Goal: Task Accomplishment & Management: Manage account settings

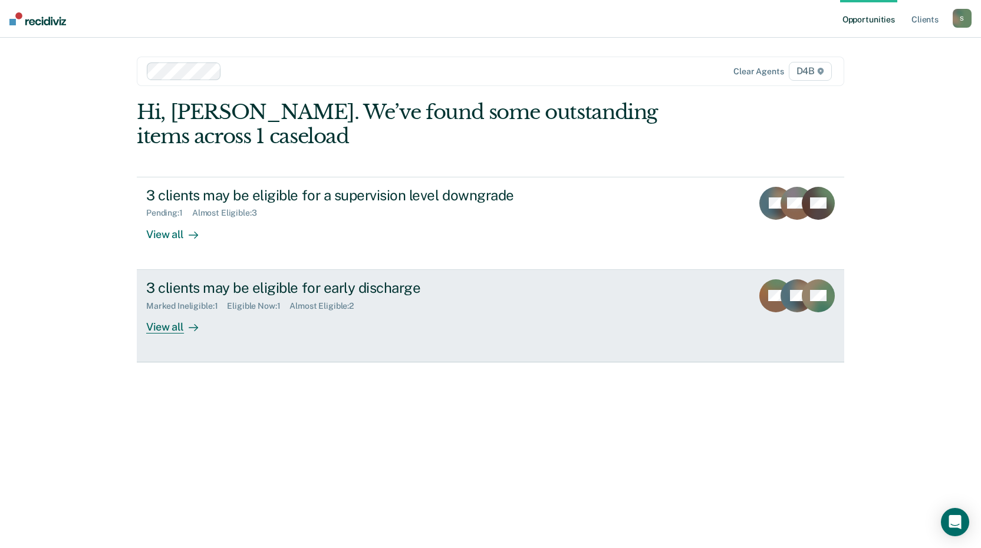
click at [179, 327] on div "View all" at bounding box center [179, 322] width 66 height 23
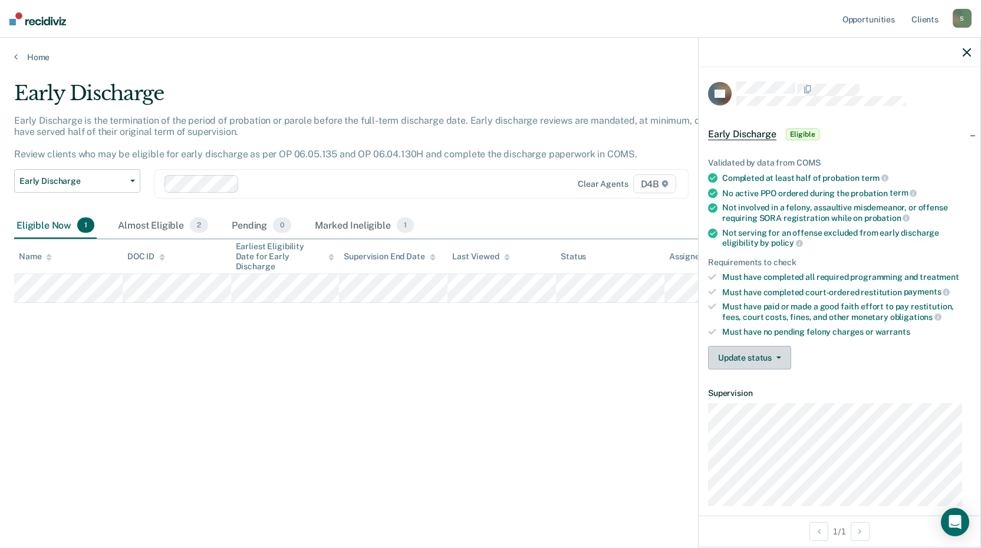
click at [763, 363] on button "Update status" at bounding box center [749, 358] width 83 height 24
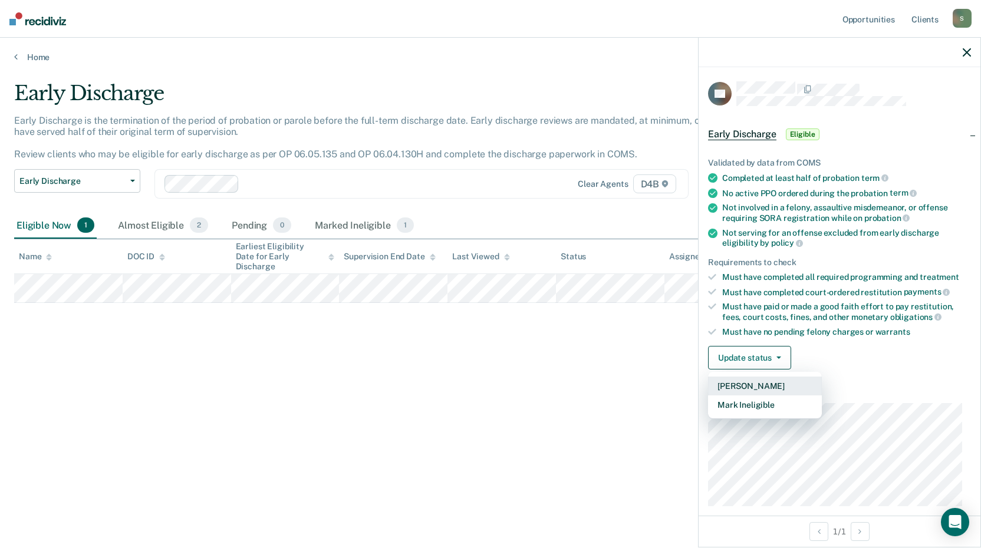
click at [787, 388] on button "[PERSON_NAME]" at bounding box center [765, 386] width 114 height 19
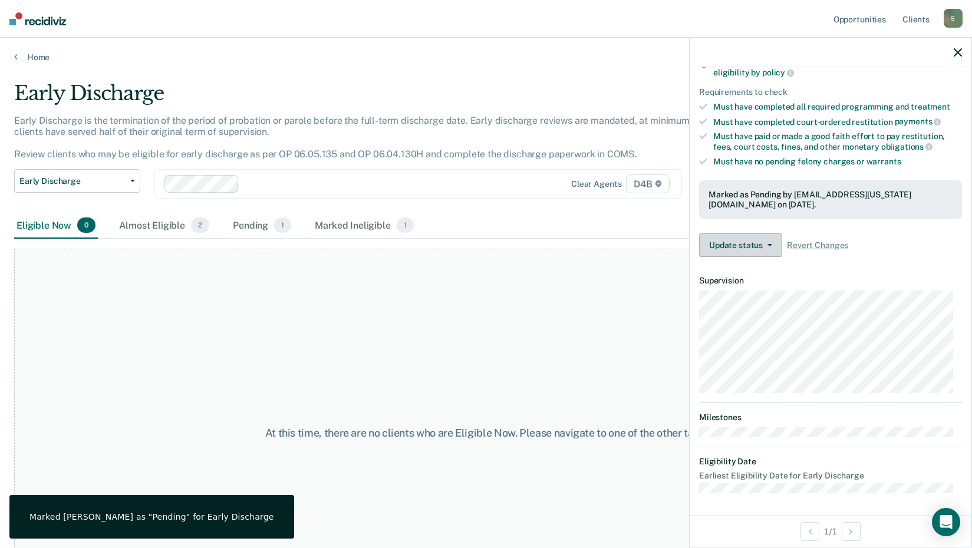
scroll to position [70, 0]
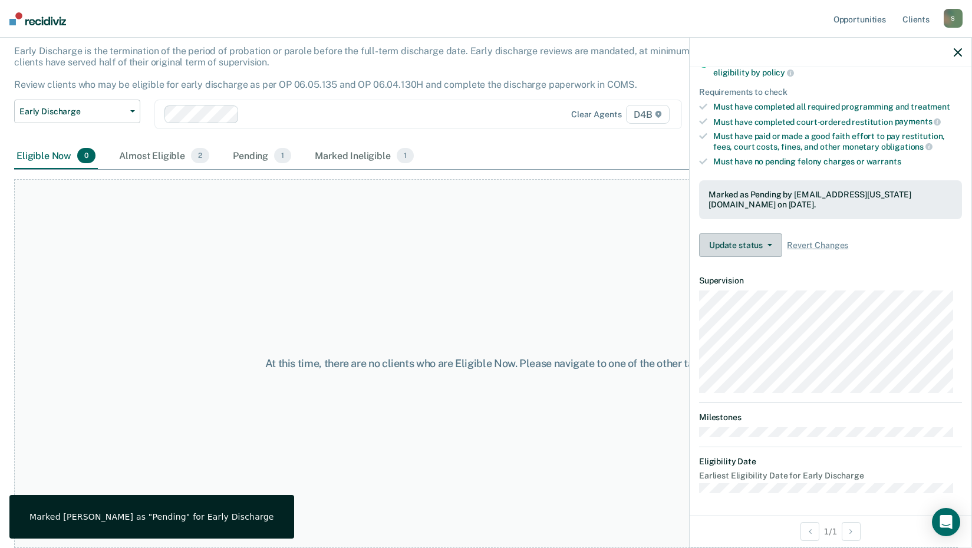
click at [756, 243] on button "Update status" at bounding box center [740, 246] width 83 height 24
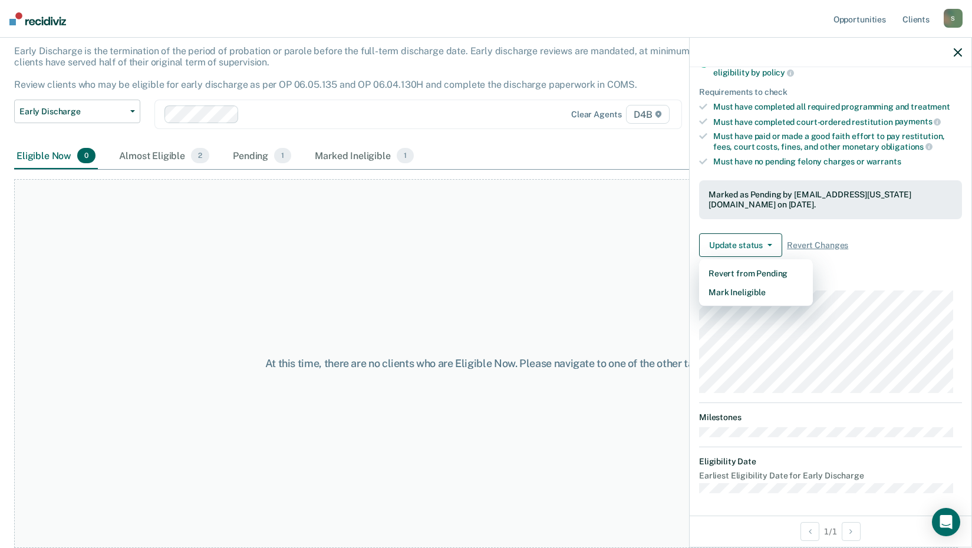
drag, startPoint x: 550, startPoint y: 329, endPoint x: 557, endPoint y: 321, distance: 10.4
click at [557, 321] on div "At this time, there are no clients who are Eligible Now. Please navigate to one…" at bounding box center [486, 363] width 944 height 369
click at [955, 53] on icon "button" at bounding box center [958, 52] width 8 height 8
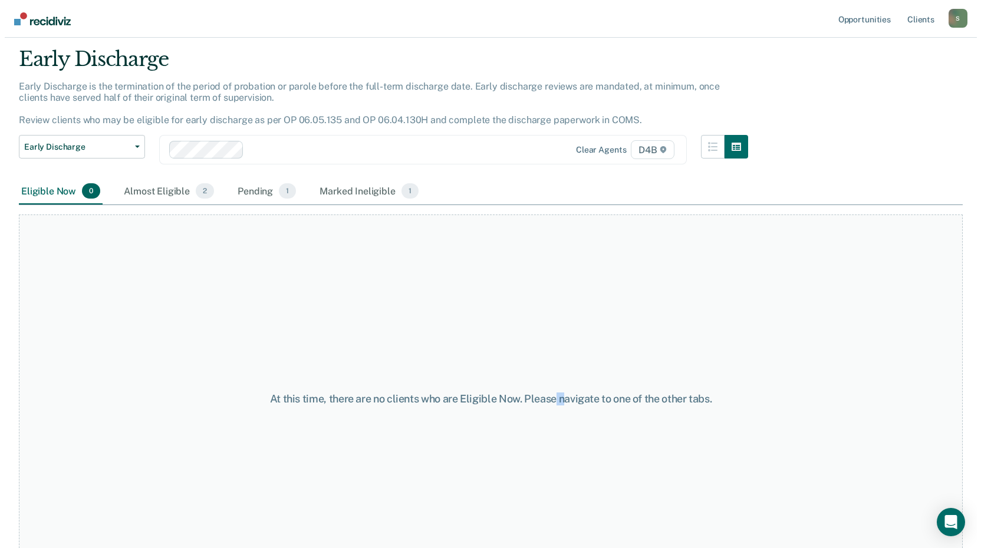
scroll to position [0, 0]
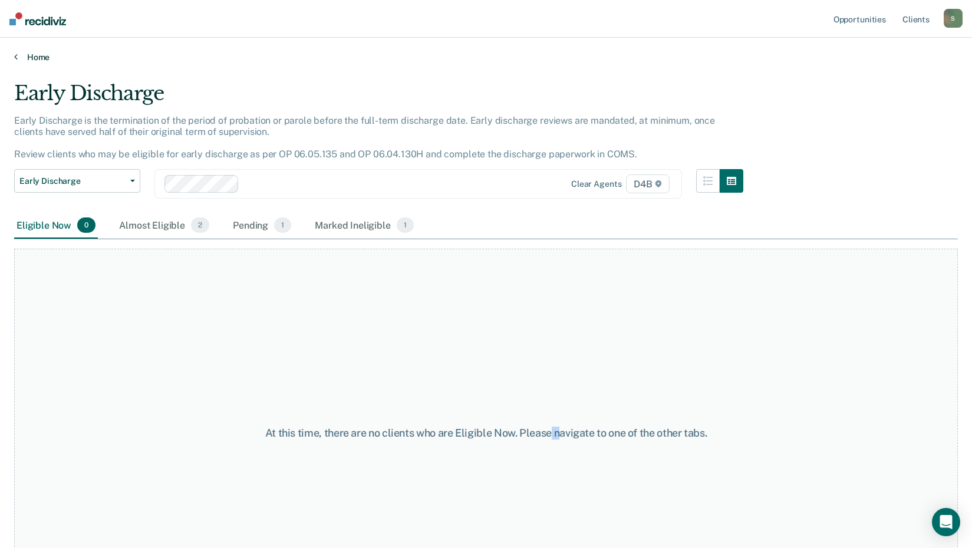
click at [23, 55] on link "Home" at bounding box center [486, 57] width 944 height 11
